Goal: Find specific page/section: Find specific page/section

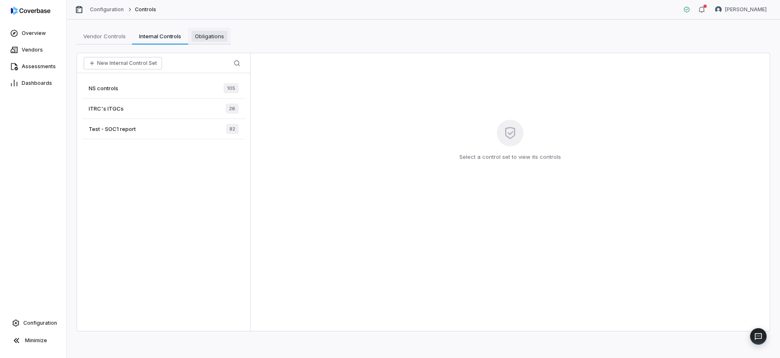
click at [209, 34] on span "Obligations" at bounding box center [209, 36] width 36 height 11
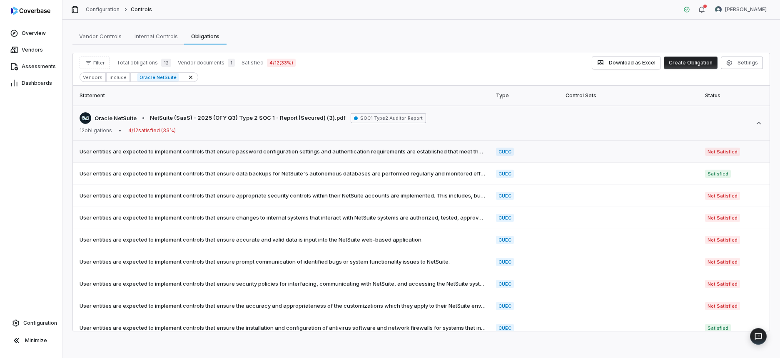
click at [595, 159] on td at bounding box center [629, 152] width 139 height 22
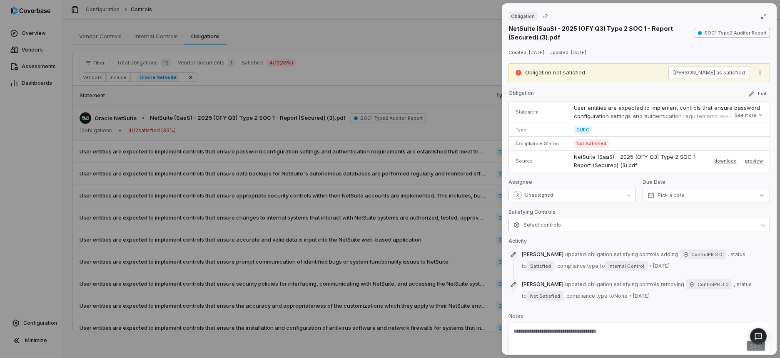
click at [557, 227] on span "Select controls" at bounding box center [536, 225] width 47 height 7
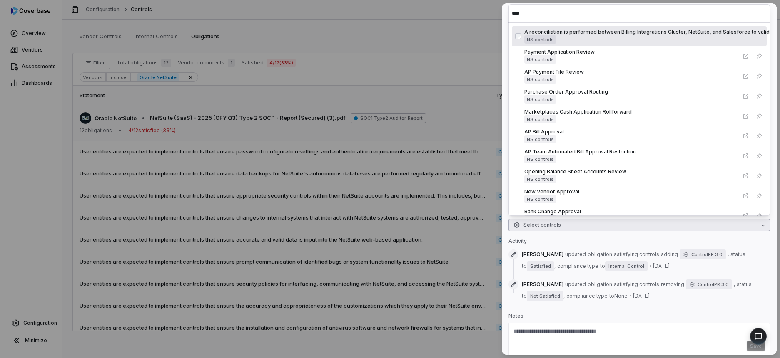
type input "*****"
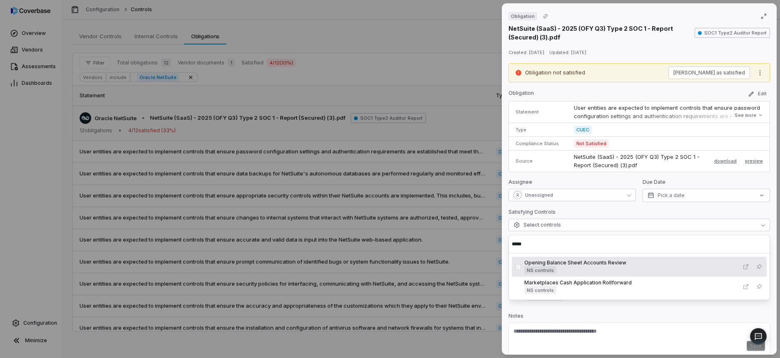
click at [459, 56] on div "Obligation NetSuite (SaaS) - 2025 (OFY Q3) Type 2 SOC 1 - Report (Secured) (3).…" at bounding box center [390, 179] width 780 height 358
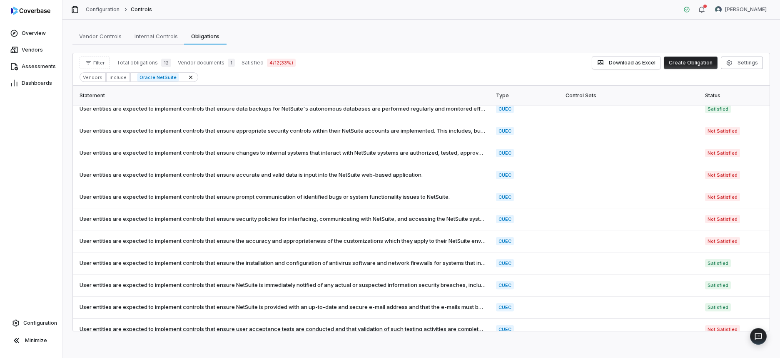
scroll to position [77, 0]
